Goal: Task Accomplishment & Management: Use online tool/utility

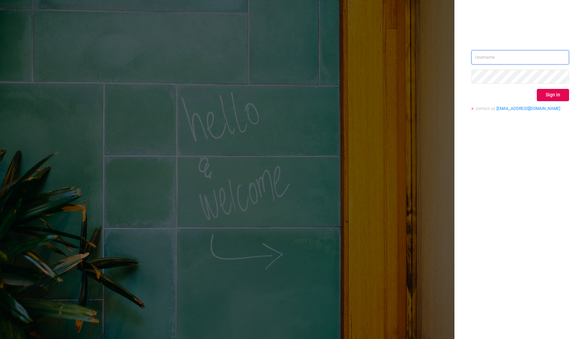
type input "[PERSON_NAME][EMAIL_ADDRESS][DOMAIN_NAME]"
click at [554, 96] on button "Sign in" at bounding box center [553, 95] width 32 height 12
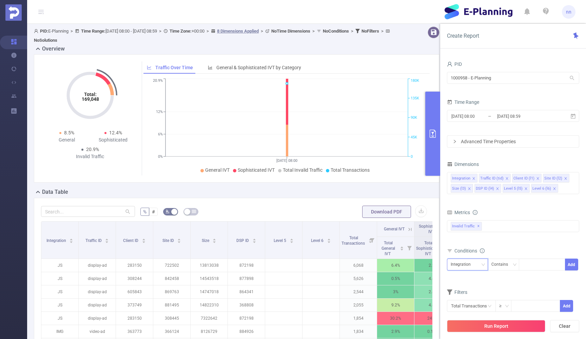
click at [467, 264] on div "Integration" at bounding box center [463, 264] width 25 height 11
click at [474, 198] on li "Client ID (l1)" at bounding box center [467, 200] width 41 height 11
click at [548, 269] on div at bounding box center [542, 264] width 39 height 11
type input "906718"
click at [574, 264] on button "Add" at bounding box center [571, 265] width 13 height 12
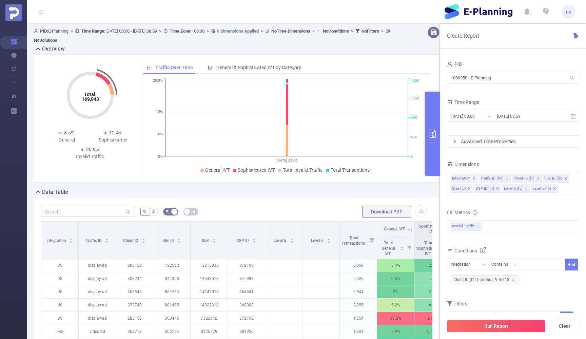
click at [513, 325] on button "Run Report" at bounding box center [496, 326] width 98 height 12
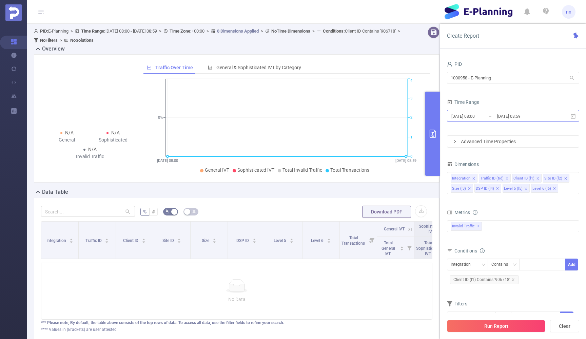
click at [509, 116] on input "[DATE] 08:59" at bounding box center [524, 116] width 55 height 9
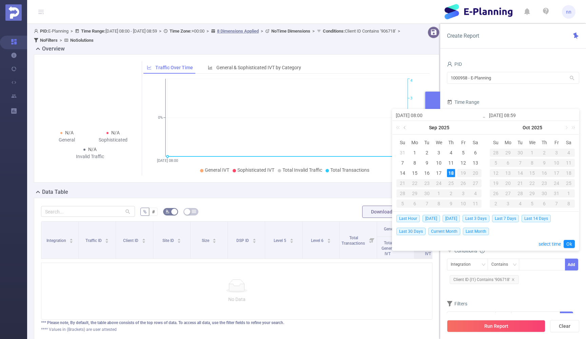
click at [406, 130] on link at bounding box center [405, 128] width 6 height 14
click at [462, 155] on div "1" at bounding box center [463, 153] width 8 height 8
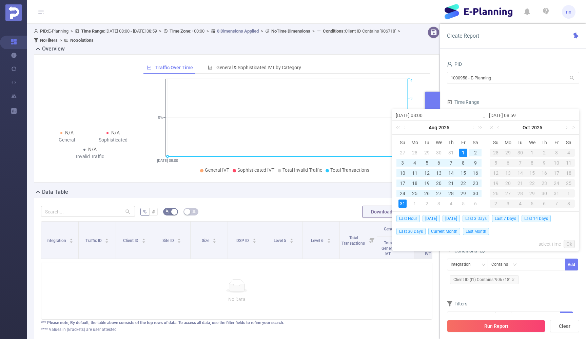
click at [405, 205] on div "31" at bounding box center [403, 204] width 8 height 8
type input "[DATE] 08:00"
type input "[DATE] 08:59"
type input "[DATE] 08:00"
type input "[DATE] 08:59"
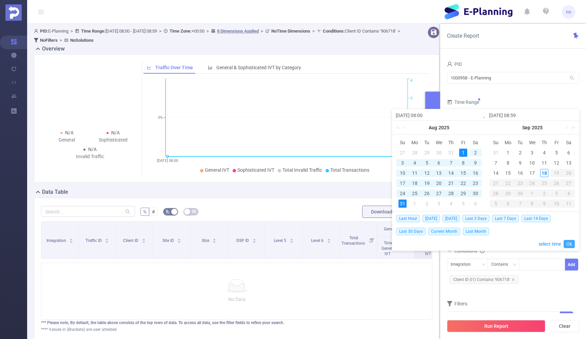
click at [568, 244] on link "Ok" at bounding box center [569, 244] width 11 height 8
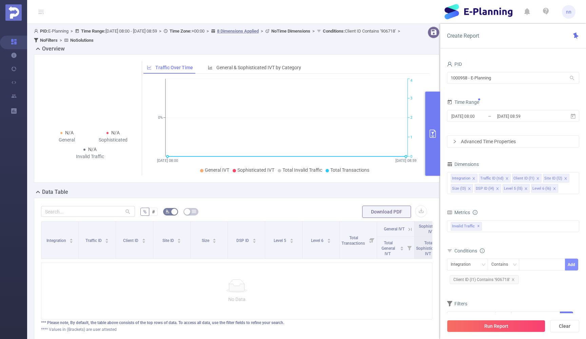
click at [574, 264] on button "Add" at bounding box center [571, 265] width 13 height 12
click at [496, 291] on icon "icon: close" at bounding box center [496, 290] width 3 height 3
click at [492, 327] on button "Run Report" at bounding box center [496, 326] width 98 height 12
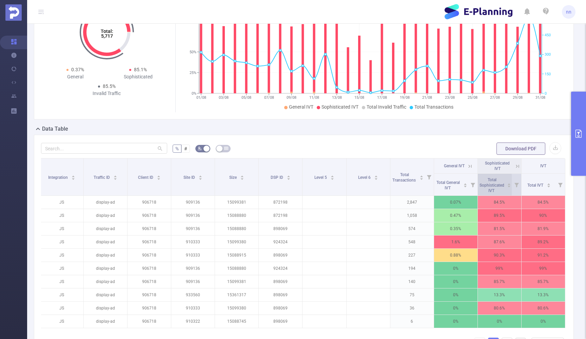
click at [499, 184] on span "Total Sophisticated IVT" at bounding box center [492, 185] width 25 height 16
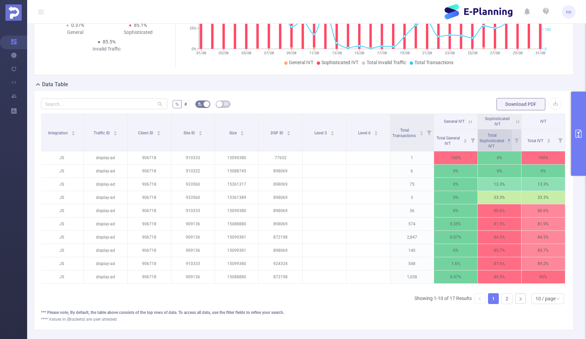
click at [498, 138] on span "Total Sophisticated IVT" at bounding box center [492, 141] width 25 height 16
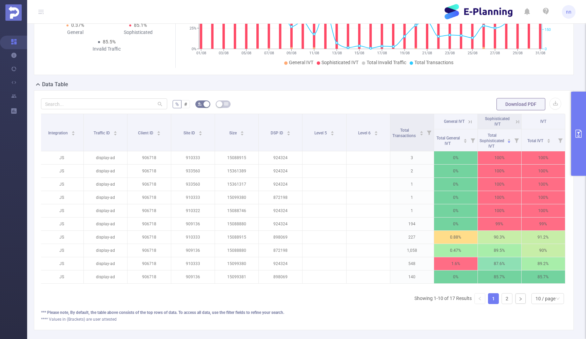
click at [517, 123] on icon at bounding box center [518, 122] width 6 height 6
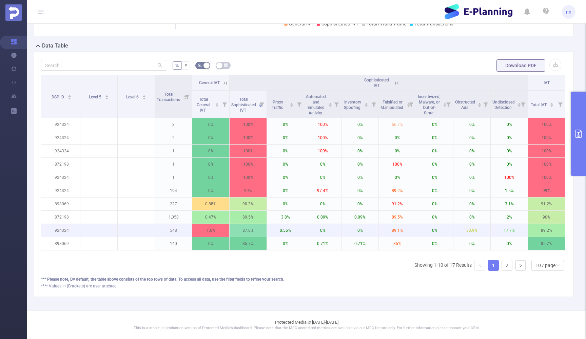
scroll to position [0, 185]
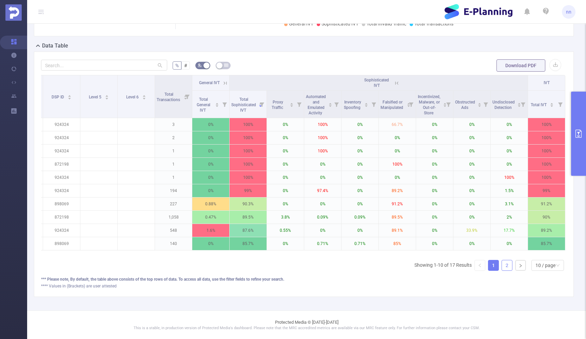
click at [504, 264] on link "2" at bounding box center [507, 265] width 10 height 10
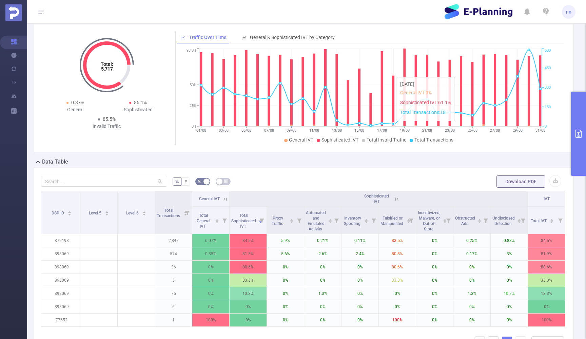
scroll to position [37, 0]
